Goal: Information Seeking & Learning: Learn about a topic

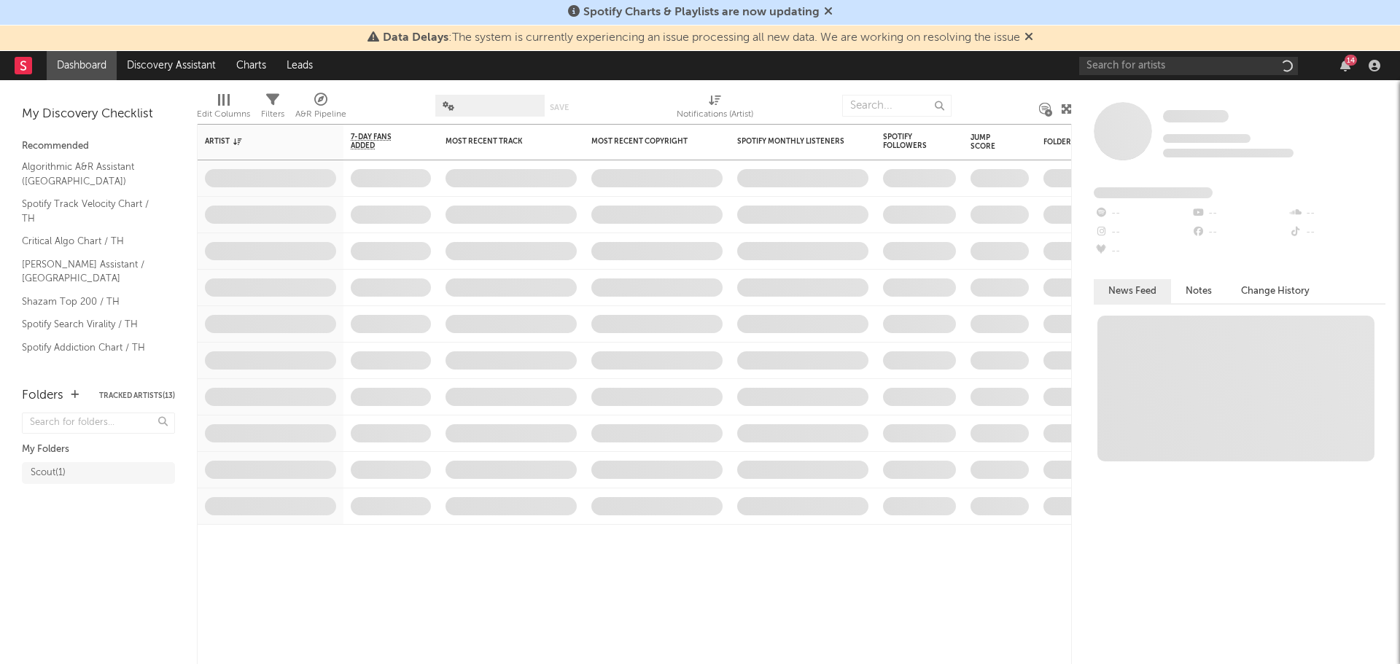
click at [1031, 36] on icon at bounding box center [1028, 37] width 9 height 12
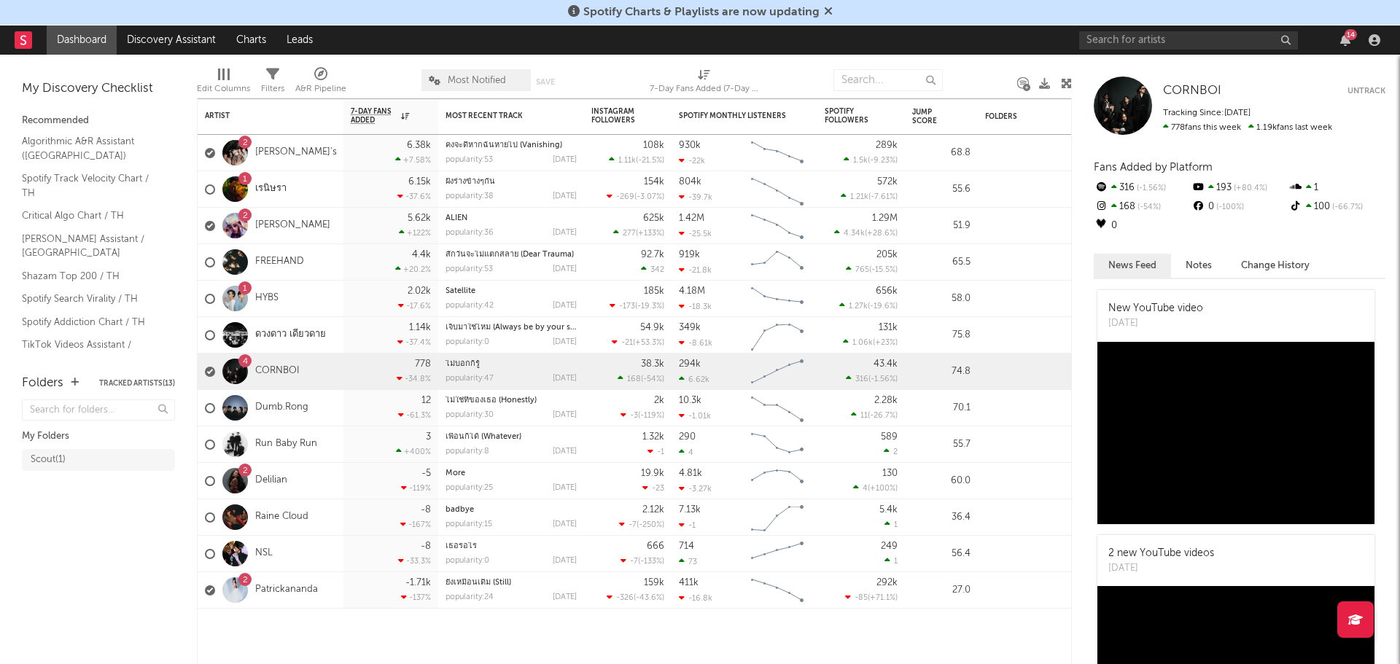
click at [824, 11] on icon at bounding box center [828, 11] width 9 height 12
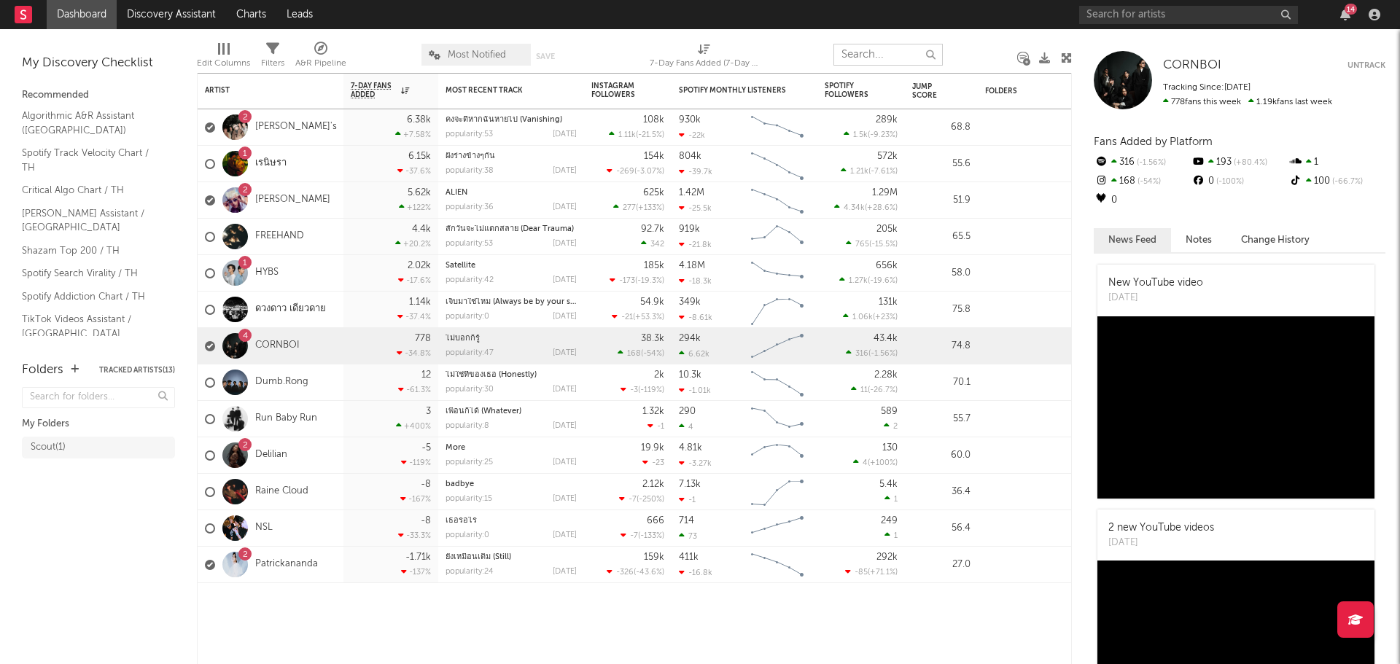
click at [878, 52] on input "text" at bounding box center [887, 55] width 109 height 22
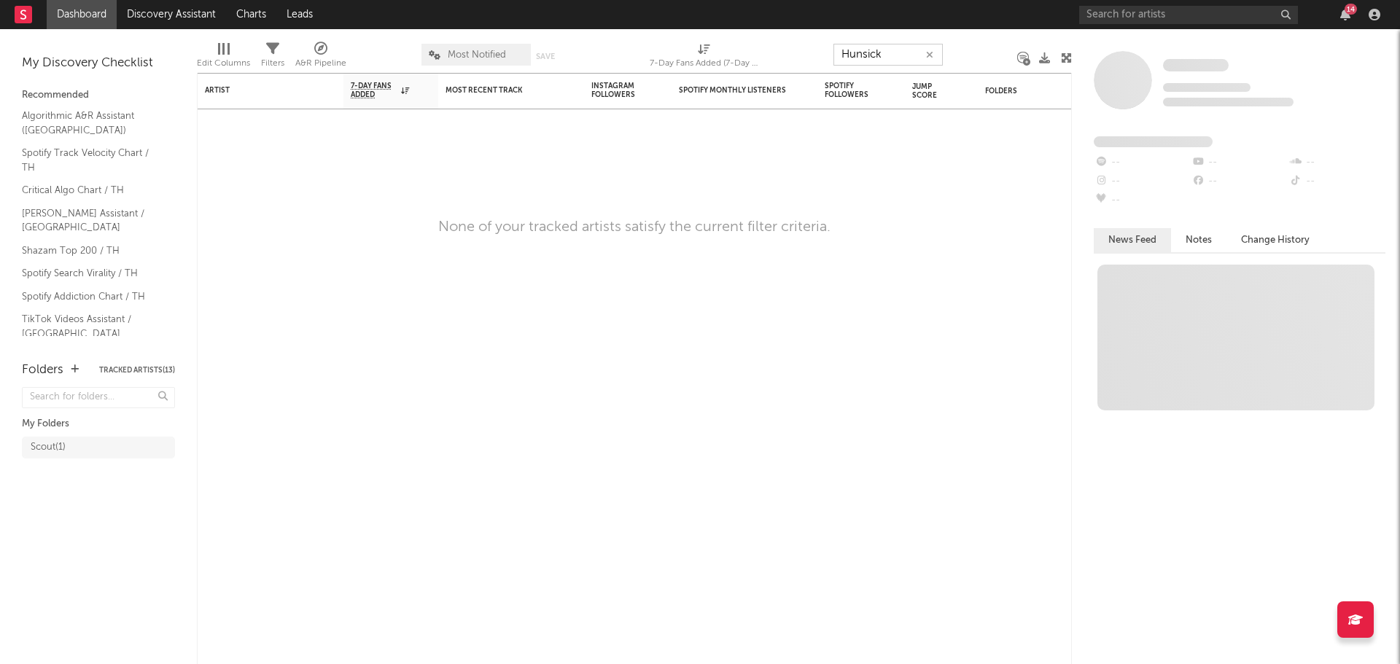
type input "Hunsick"
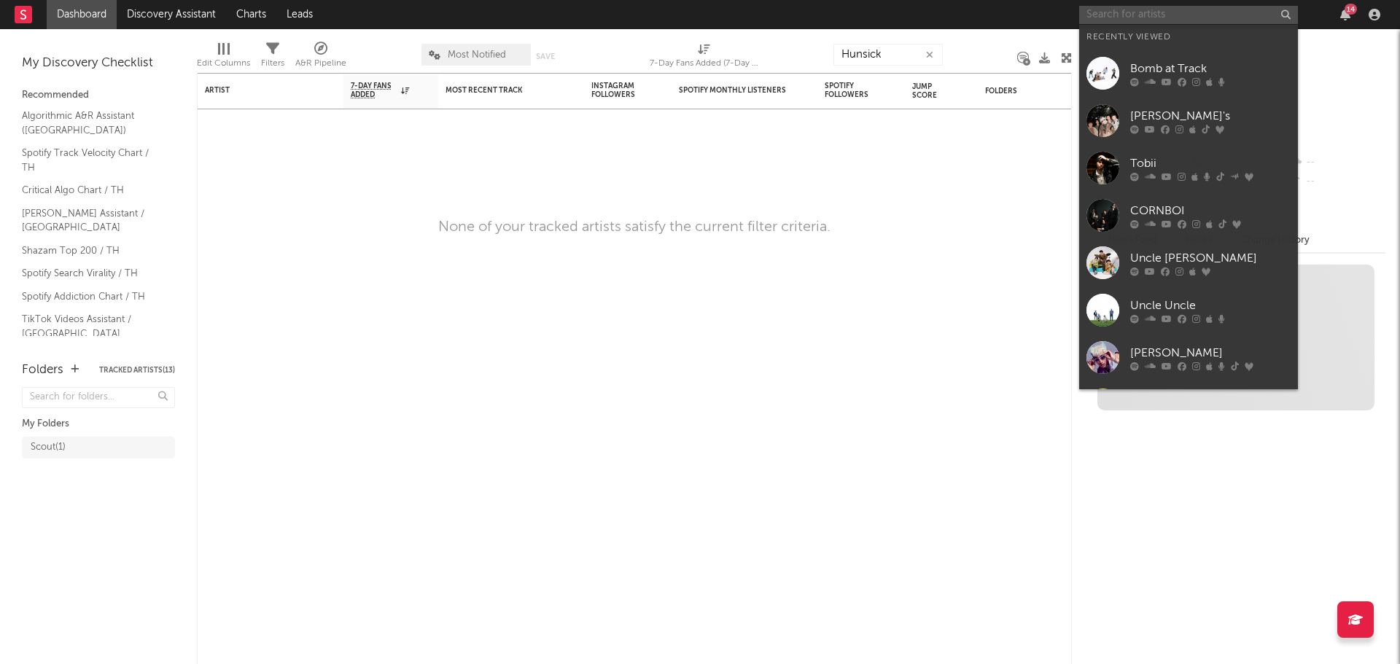
click at [1123, 15] on input "text" at bounding box center [1188, 15] width 219 height 18
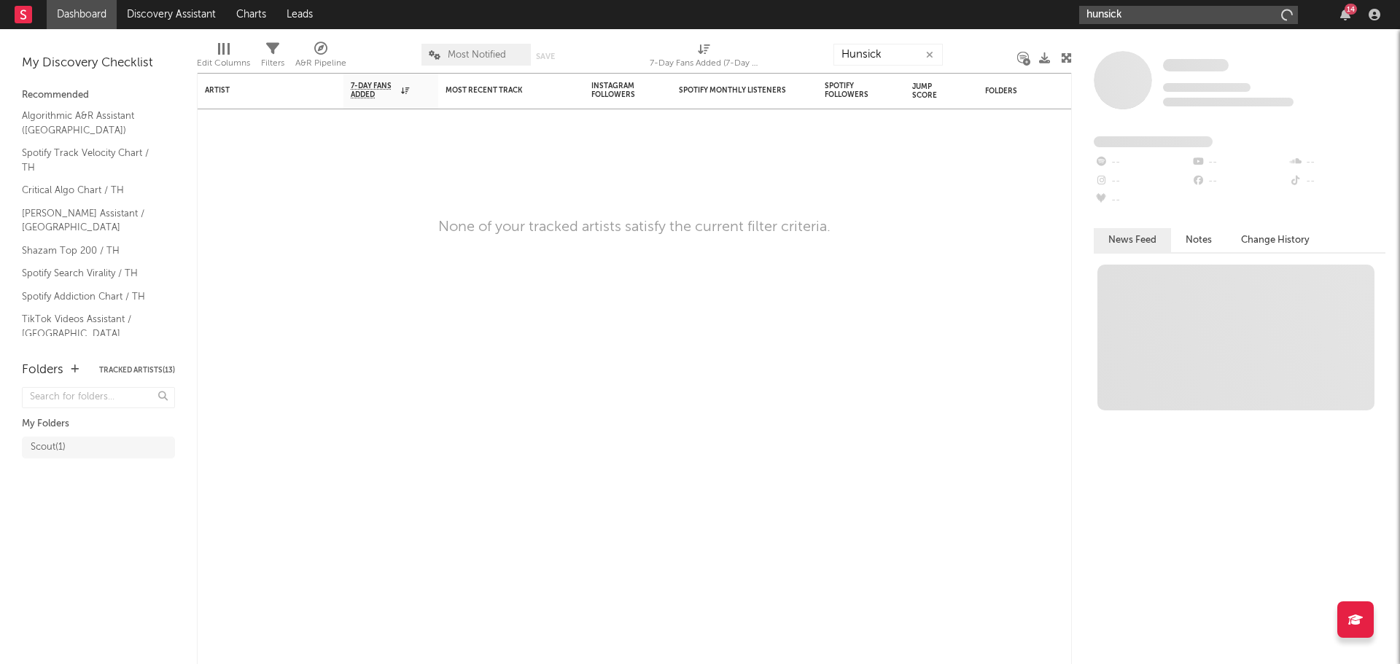
type input "hunsick"
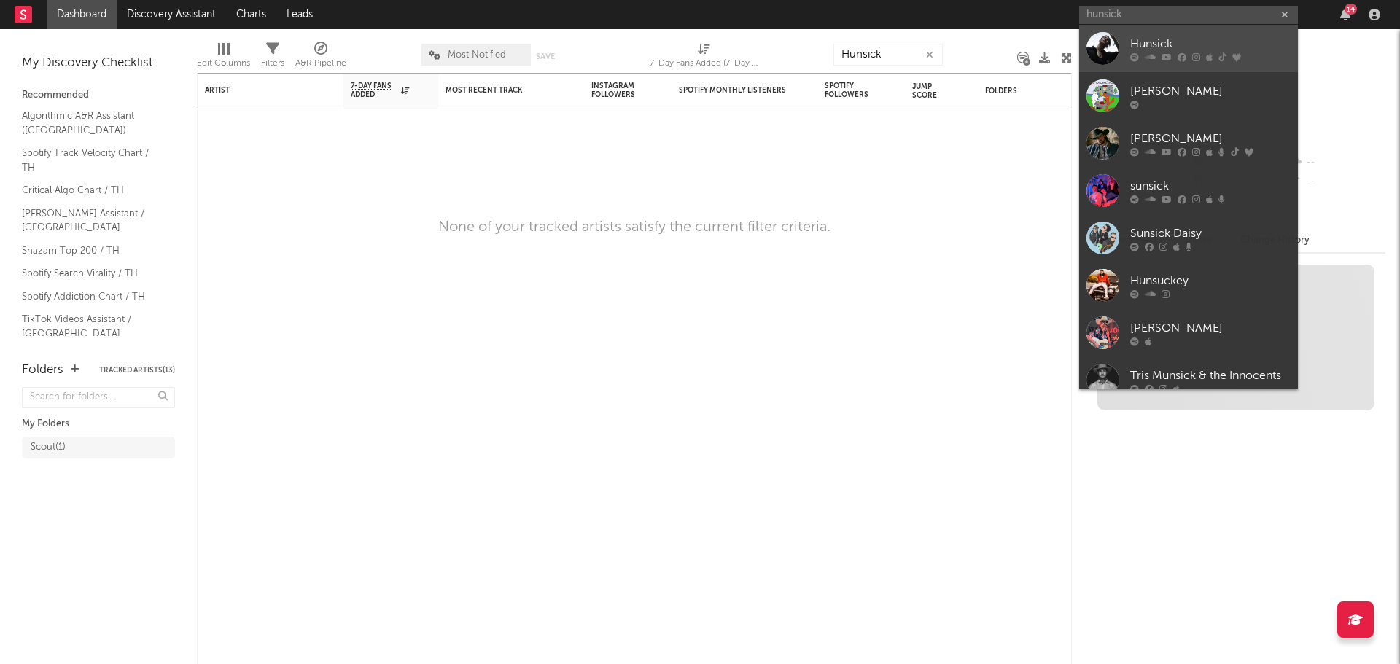
click at [1166, 46] on div "Hunsick" at bounding box center [1210, 43] width 160 height 17
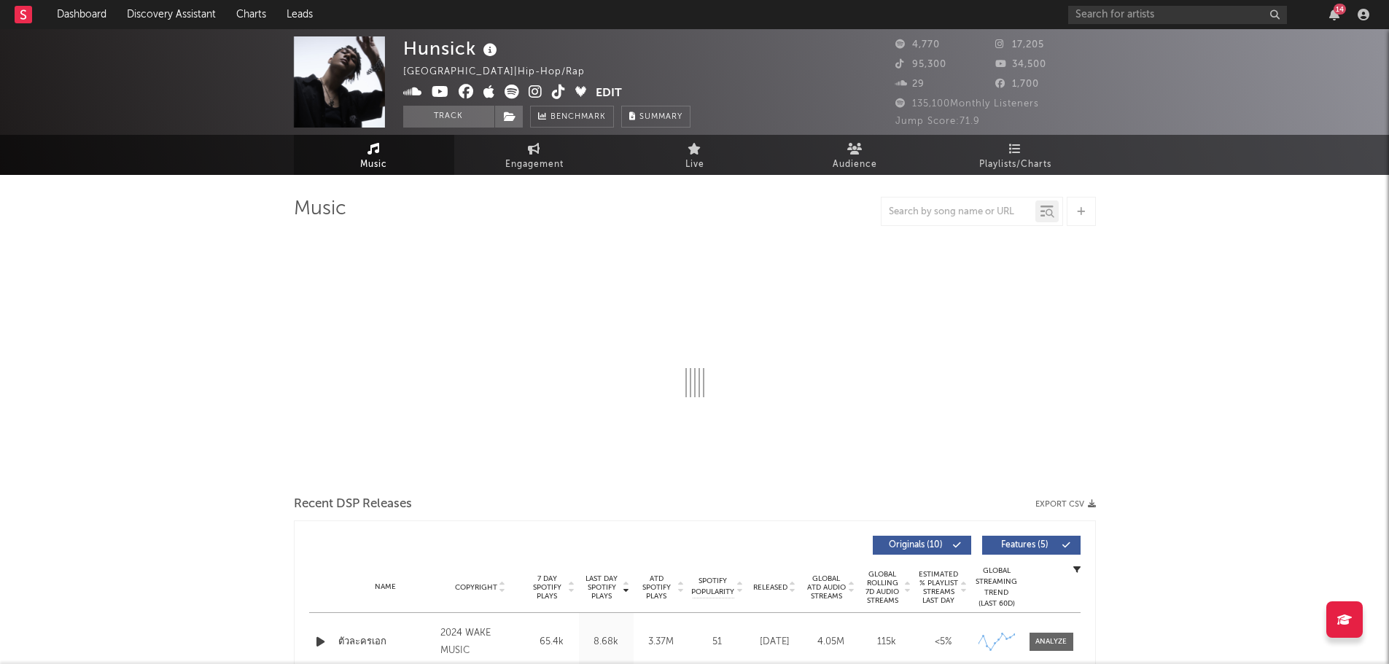
select select "6m"
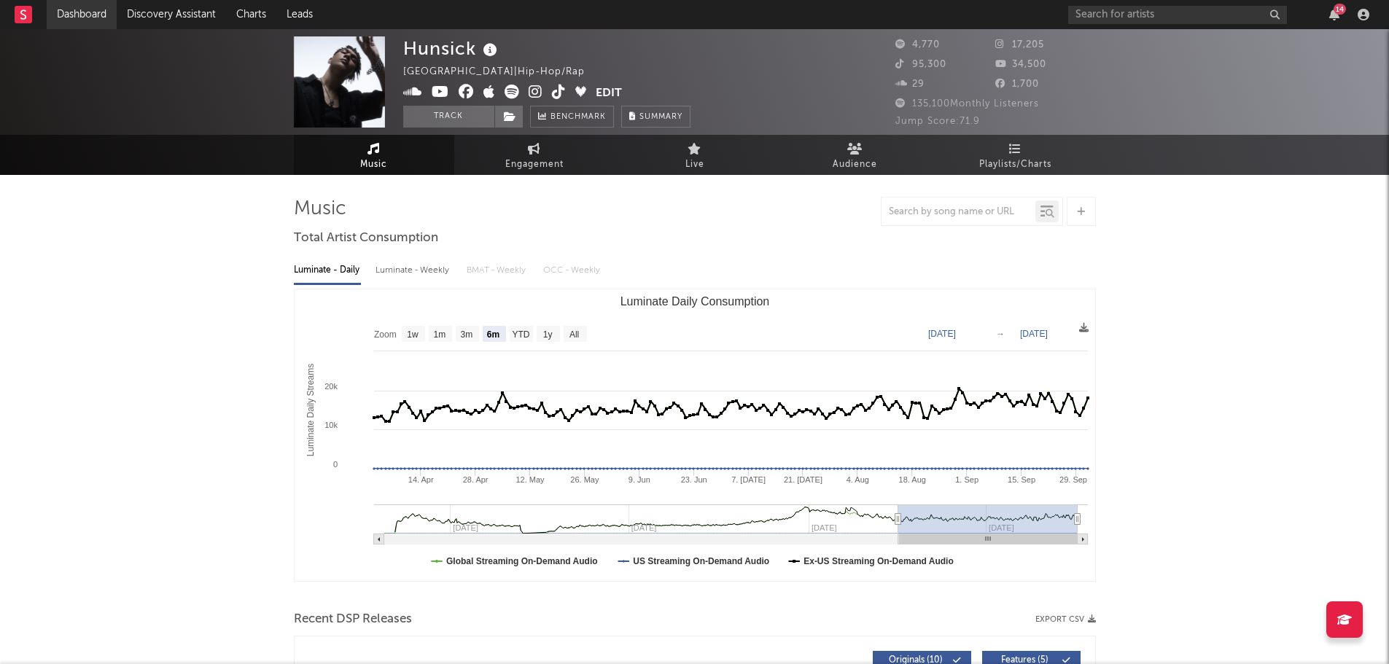
click at [82, 12] on link "Dashboard" at bounding box center [82, 14] width 70 height 29
